Goal: Task Accomplishment & Management: Use online tool/utility

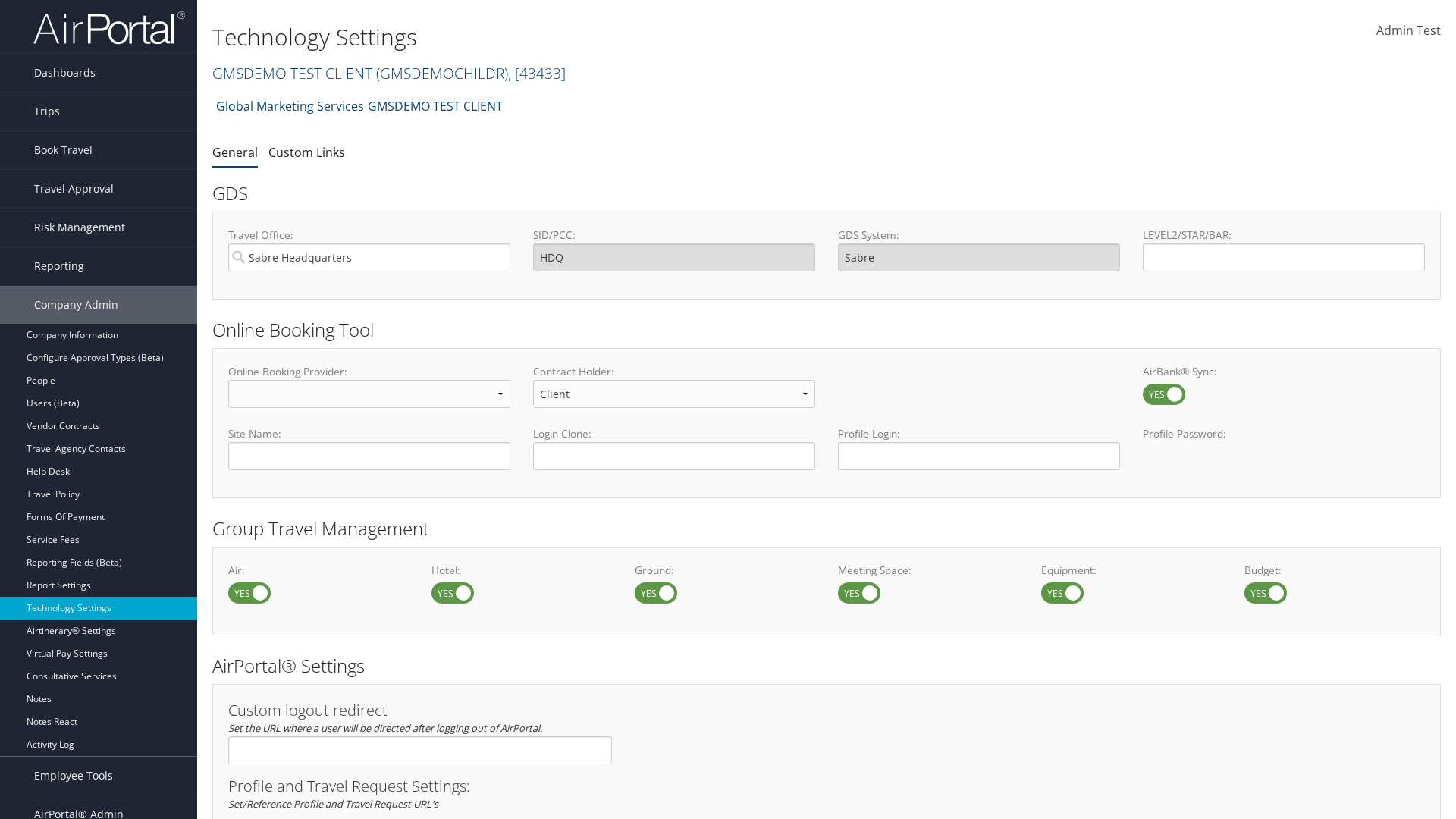
click at [291, 73] on link "GMSDEMO TEST CLIENT ( GMSDEMOCHILDR ) , [ 43433 ]" at bounding box center [389, 73] width 354 height 21
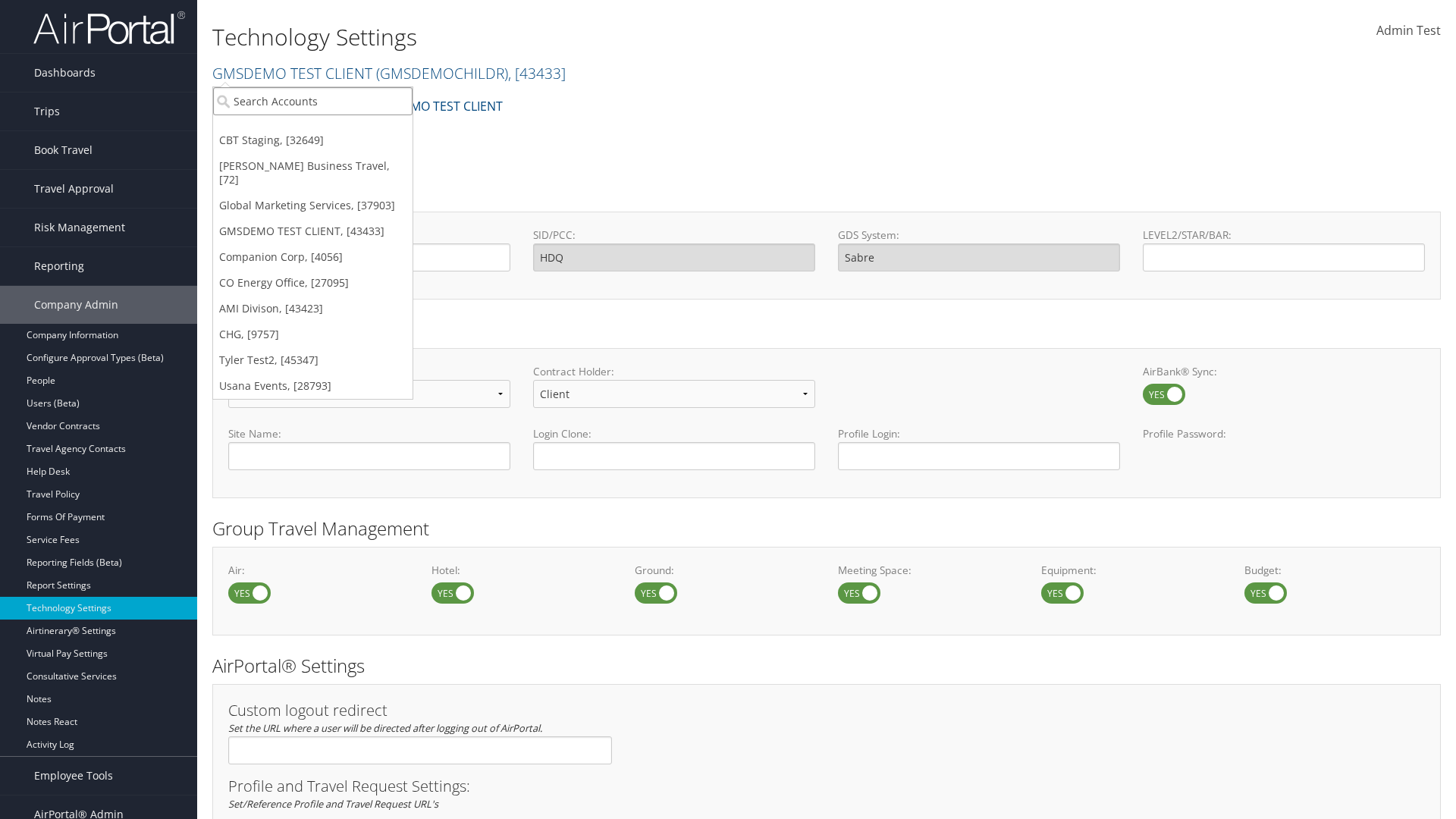
click at [312, 101] on input "search" at bounding box center [312, 101] width 199 height 28
type input "CBTSTG"
click at [312, 129] on div "CBT Staging (CBTSTG), [32649]" at bounding box center [312, 129] width 216 height 14
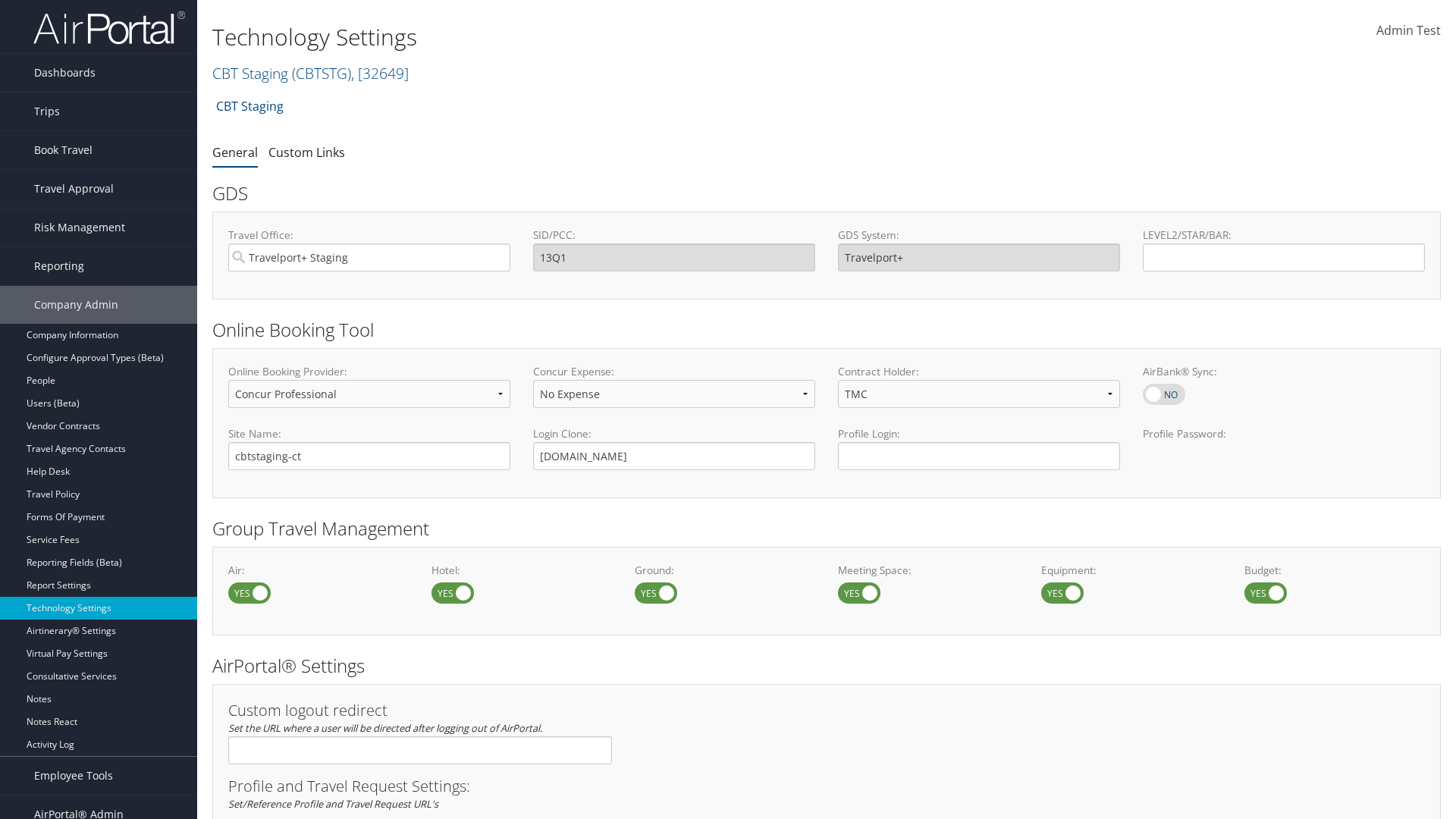
select select "2"
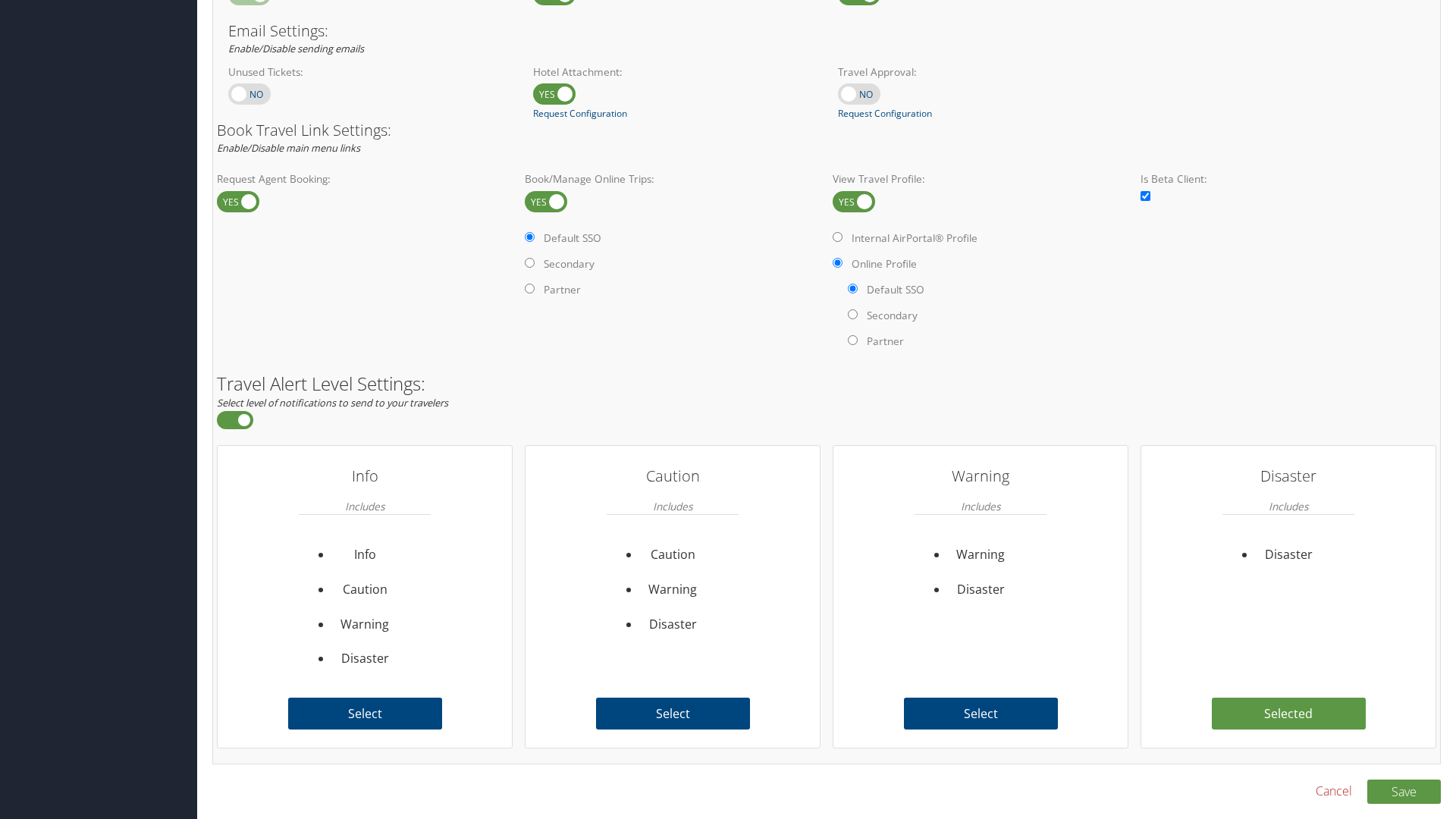
scroll to position [929, 0]
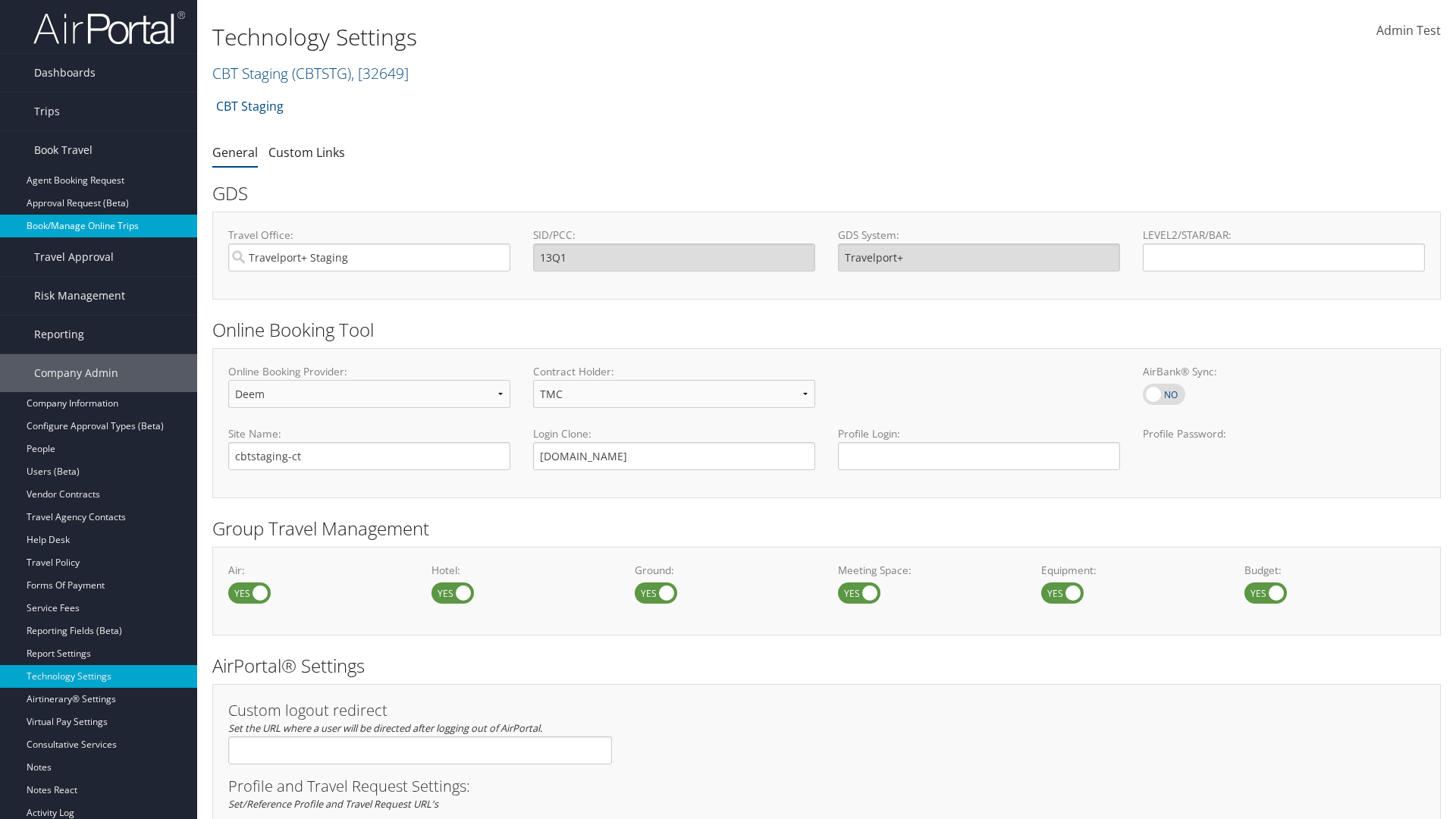
scroll to position [0, 0]
